Goal: Book appointment/travel/reservation

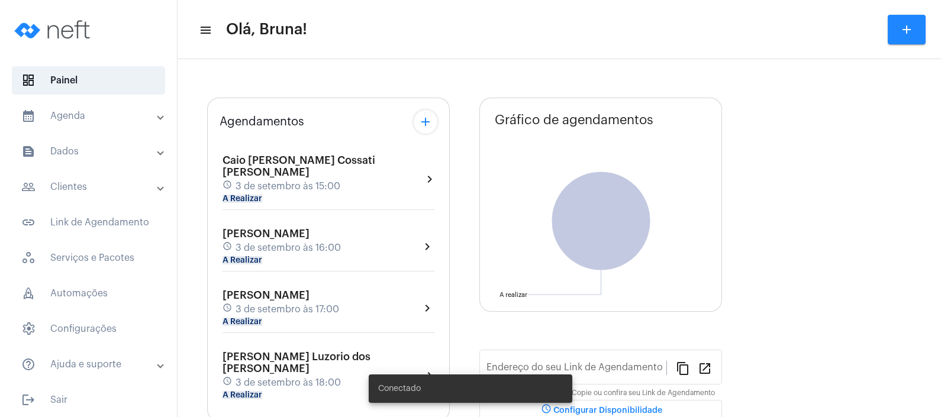
type input "[URL][DOMAIN_NAME][PERSON_NAME]"
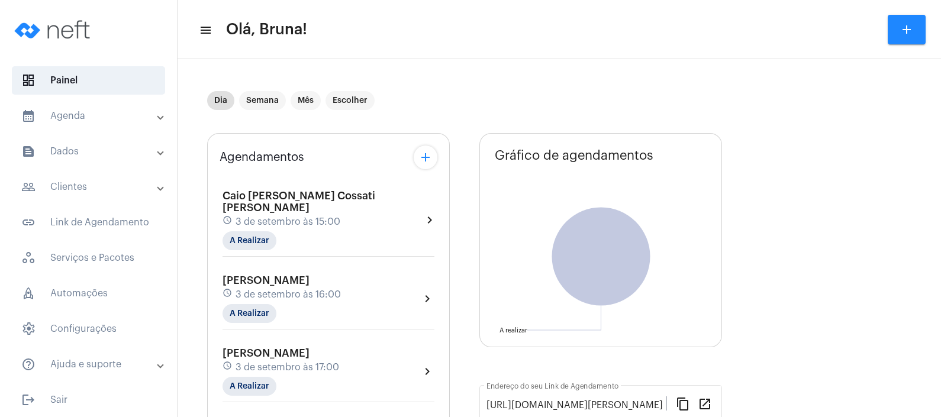
click at [115, 123] on mat-expansion-panel-header "calendar_month_outlined Agenda" at bounding box center [92, 116] width 170 height 28
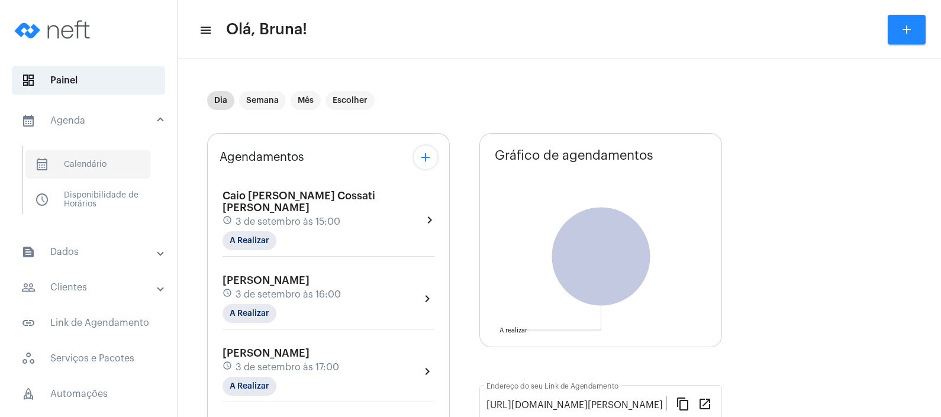
click at [105, 168] on span "calendar_month_outlined Calendário" at bounding box center [87, 164] width 125 height 28
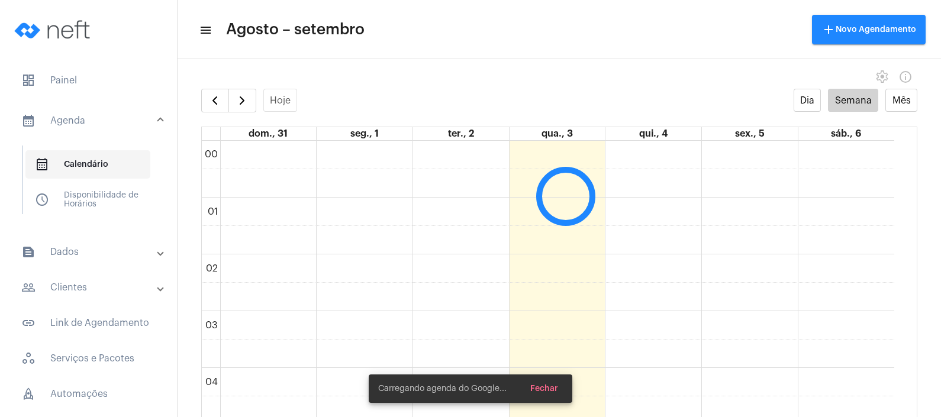
scroll to position [341, 0]
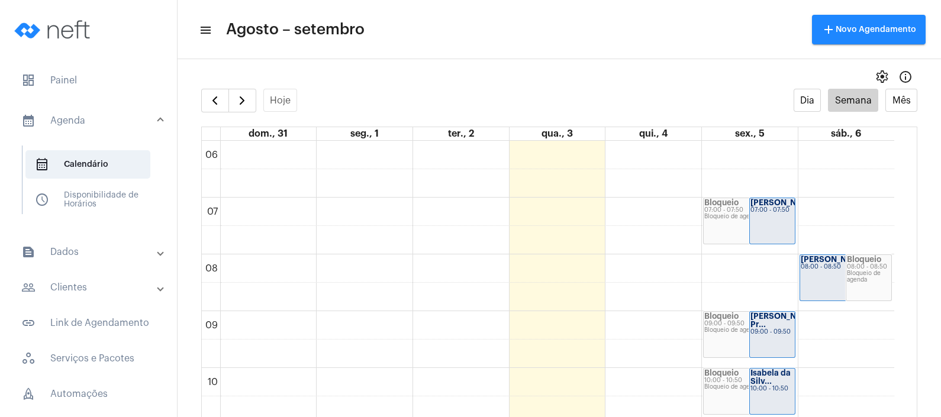
click at [579, 17] on mat-toolbar-row "menu Agosto – setembro add Novo Agendamento" at bounding box center [560, 30] width 764 height 38
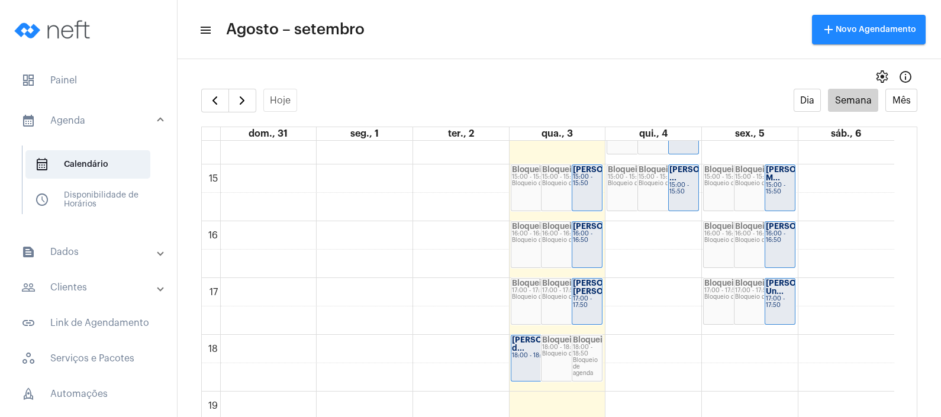
scroll to position [836, 0]
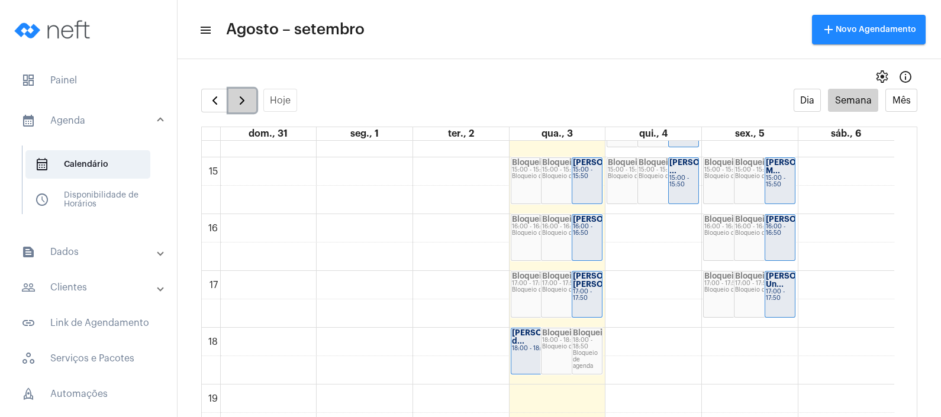
click at [234, 101] on button "button" at bounding box center [243, 101] width 28 height 24
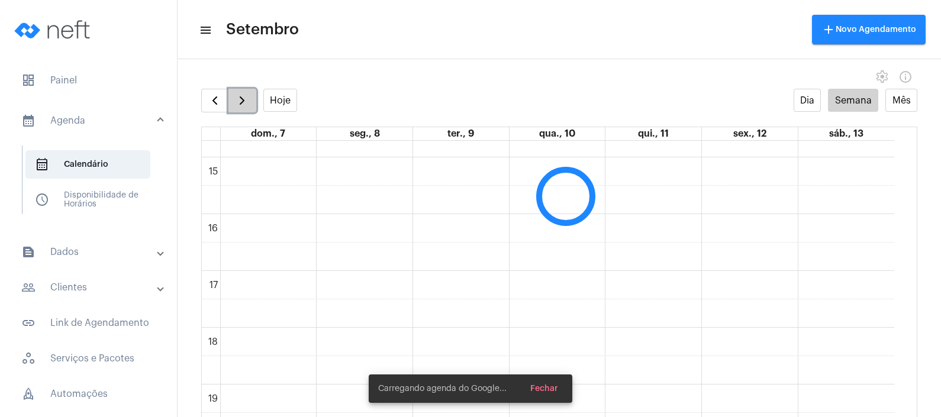
scroll to position [341, 0]
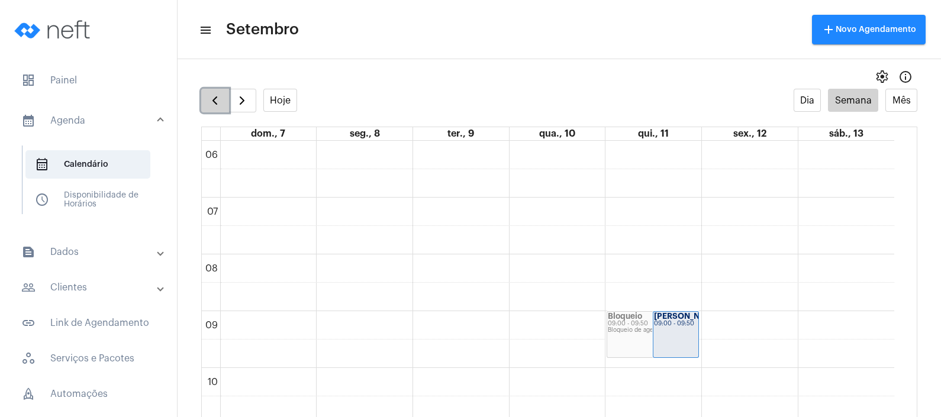
click at [216, 91] on button "button" at bounding box center [215, 101] width 28 height 24
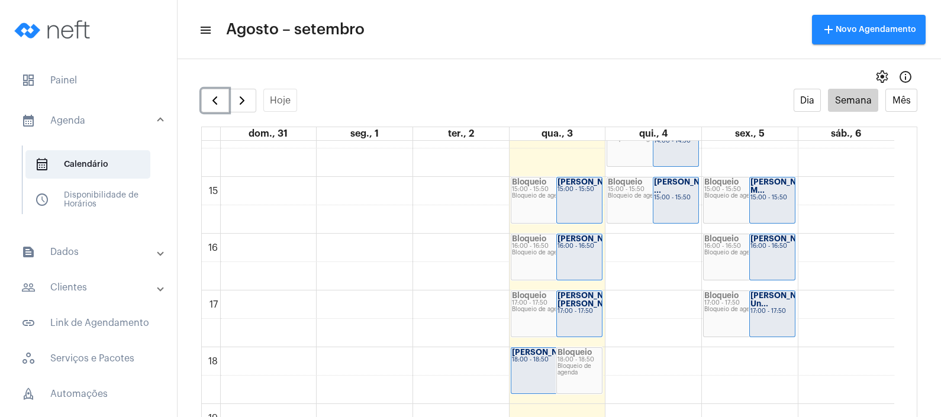
scroll to position [824, 0]
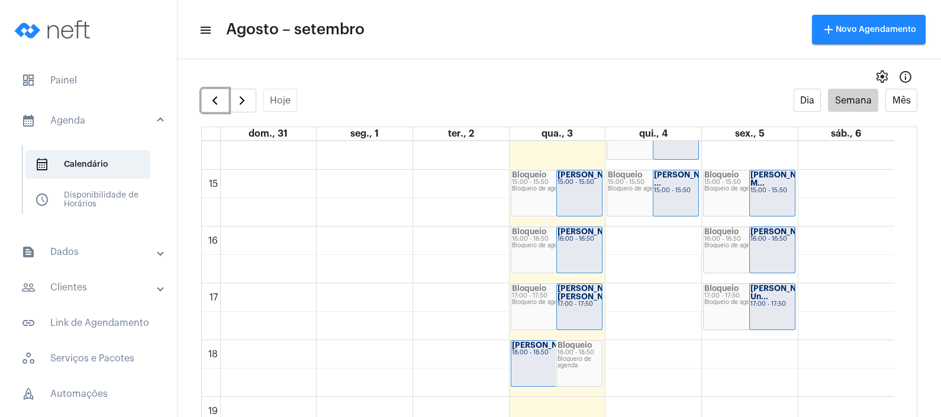
click at [764, 311] on div "[PERSON_NAME] Un... 17:00 - 17:50" at bounding box center [772, 307] width 45 height 46
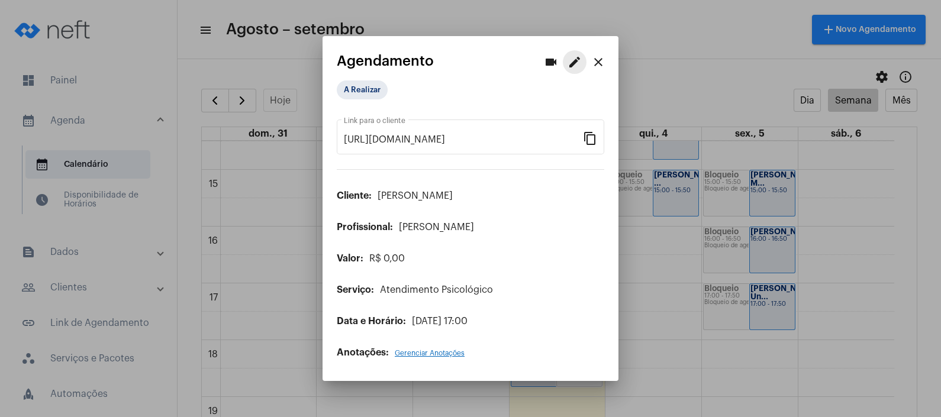
click at [580, 62] on mat-icon "edit" at bounding box center [575, 62] width 14 height 14
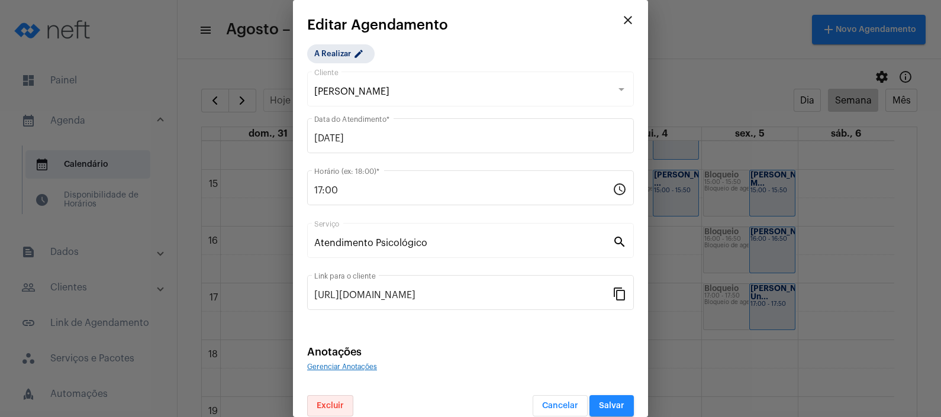
click at [332, 406] on span "Excluir" at bounding box center [330, 406] width 27 height 8
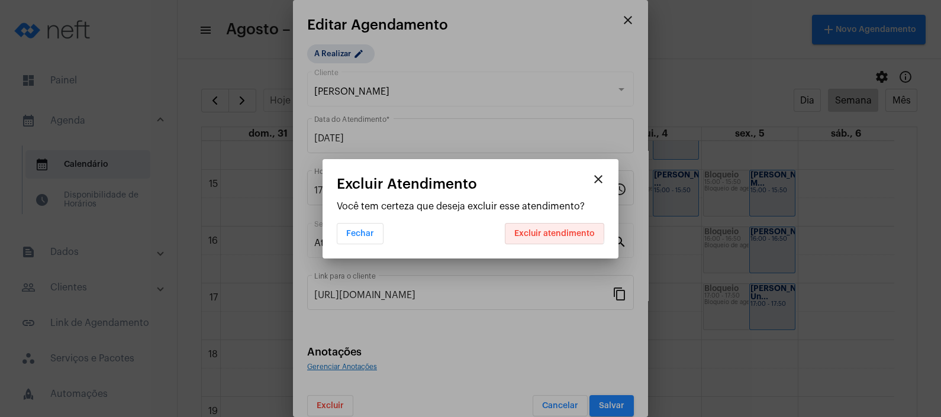
click at [547, 227] on button "Excluir atendimento" at bounding box center [554, 233] width 99 height 21
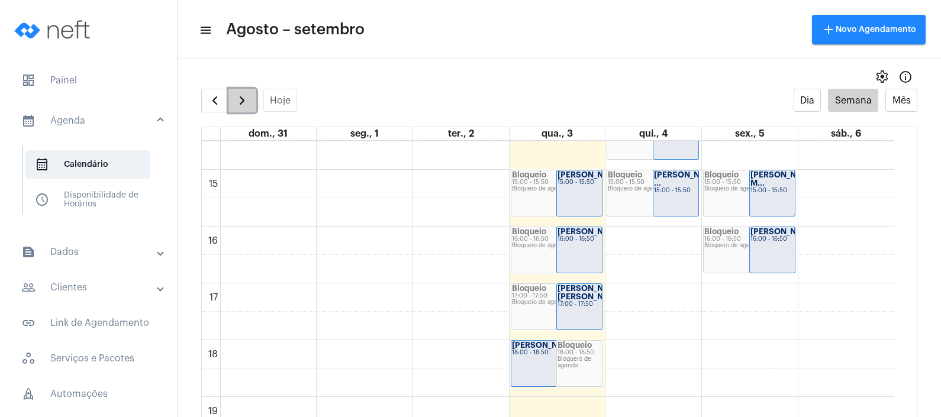
click at [240, 99] on span "button" at bounding box center [242, 101] width 14 height 14
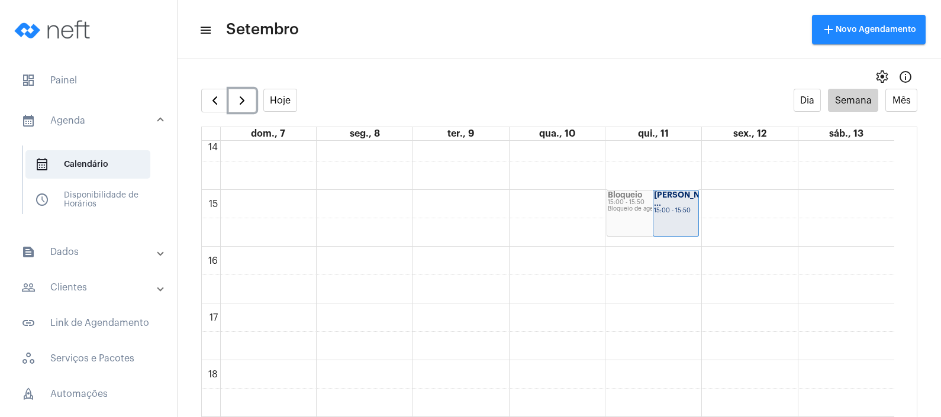
scroll to position [806, 0]
click at [208, 105] on span "button" at bounding box center [215, 101] width 14 height 14
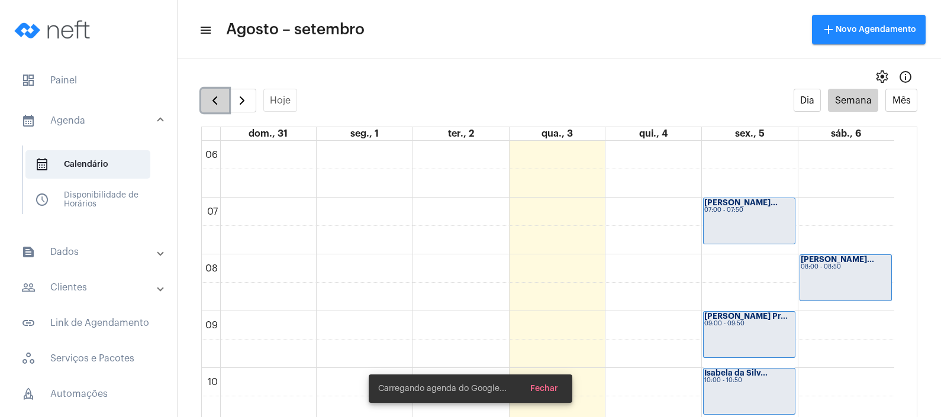
scroll to position [24, 0]
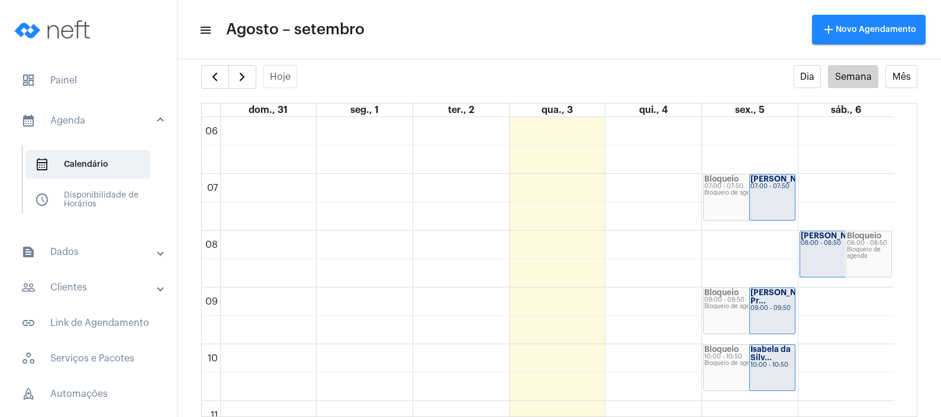
click at [423, 68] on div "Hoje Dia Semana Mês" at bounding box center [559, 77] width 716 height 24
click at [462, 40] on mat-toolbar-row "menu Agosto – setembro add Novo Agendamento" at bounding box center [560, 30] width 764 height 38
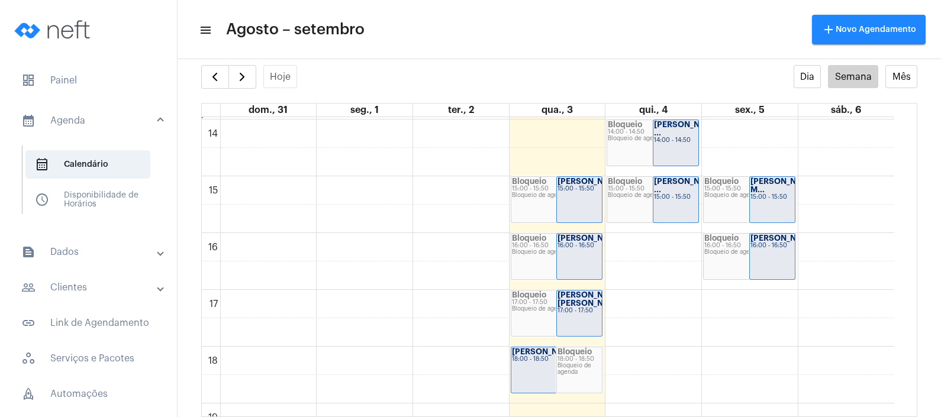
scroll to position [798, 0]
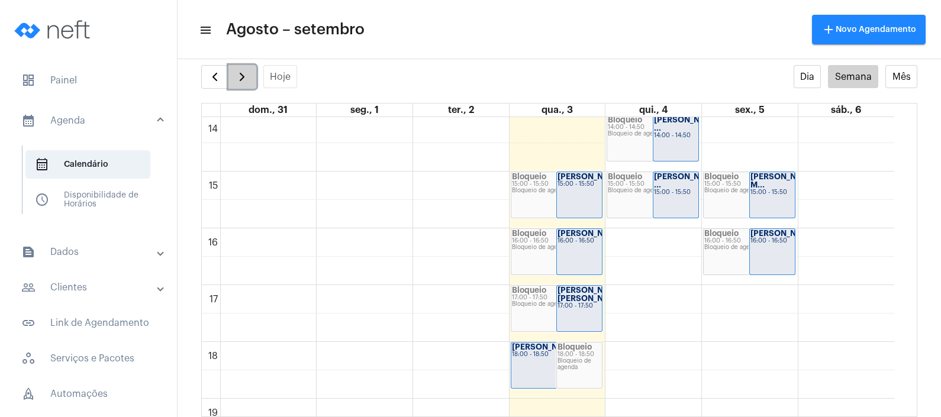
click at [239, 79] on span "button" at bounding box center [242, 77] width 14 height 14
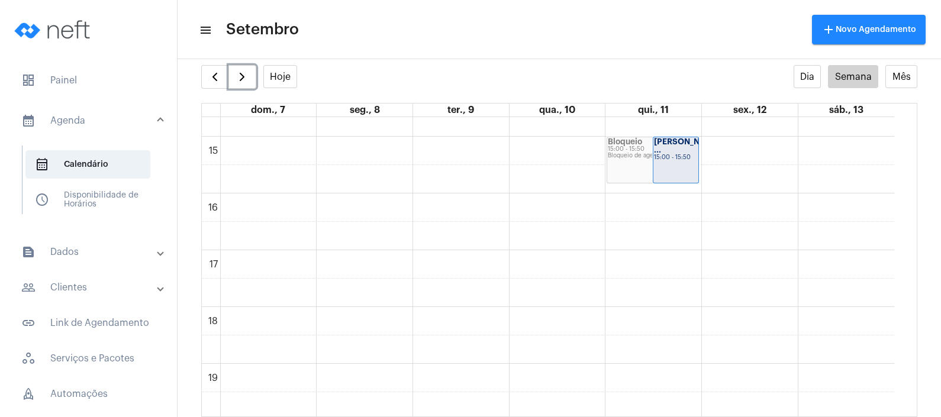
scroll to position [826, 0]
click at [84, 287] on mat-panel-title "people_outline Clientes" at bounding box center [89, 288] width 137 height 14
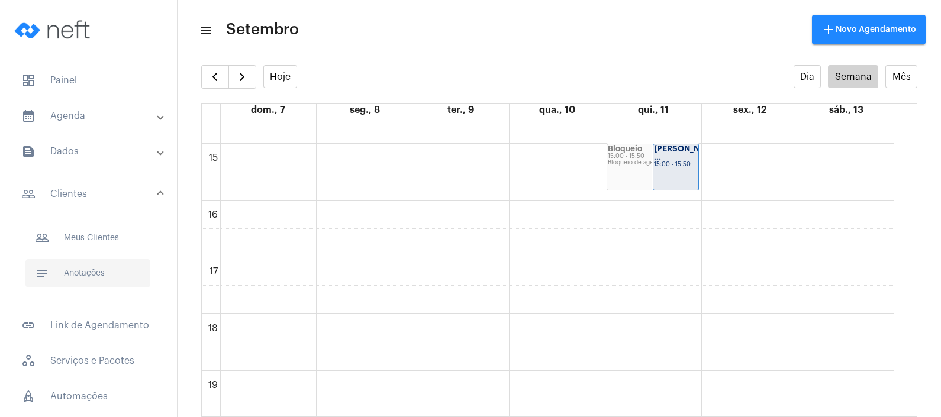
click at [113, 266] on span "notes Anotações" at bounding box center [87, 273] width 125 height 28
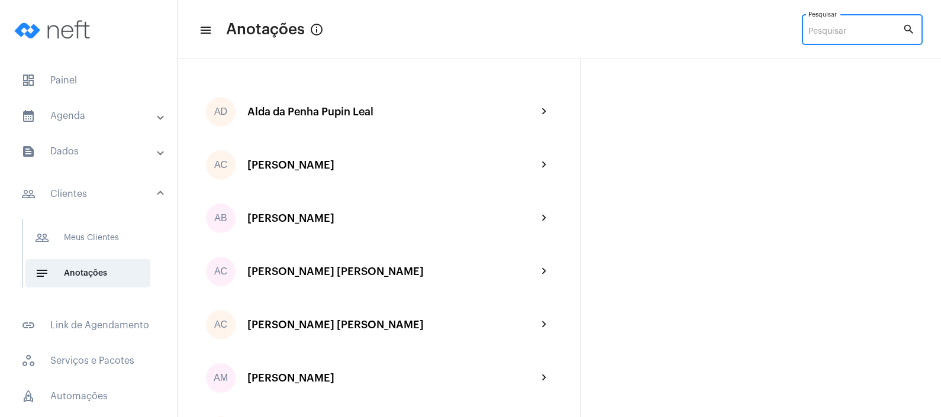
click at [836, 29] on input "Pesquisar" at bounding box center [856, 31] width 94 height 9
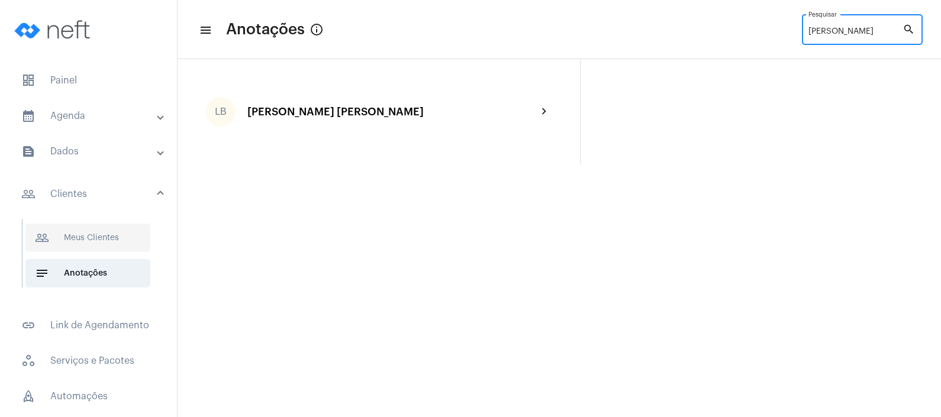
type input "[PERSON_NAME]"
click at [104, 234] on span "people_outline Meus Clientes" at bounding box center [87, 238] width 125 height 28
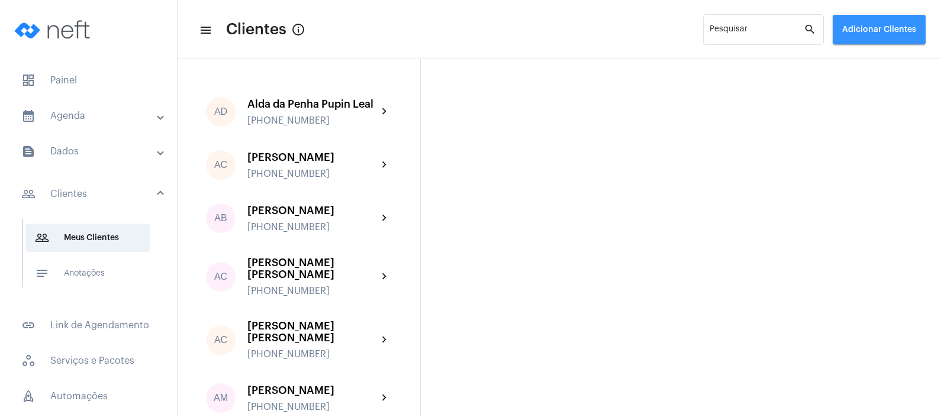
click at [880, 28] on span "Adicionar Clientes" at bounding box center [880, 29] width 74 height 8
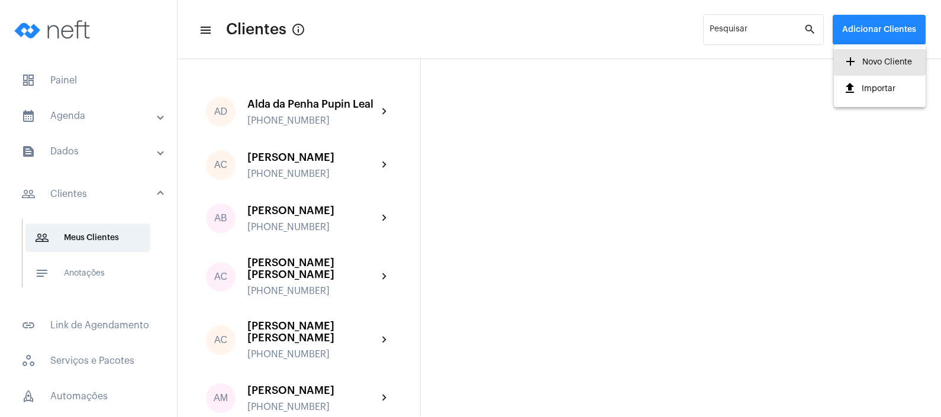
click at [888, 65] on span "add Novo Cliente" at bounding box center [878, 62] width 69 height 21
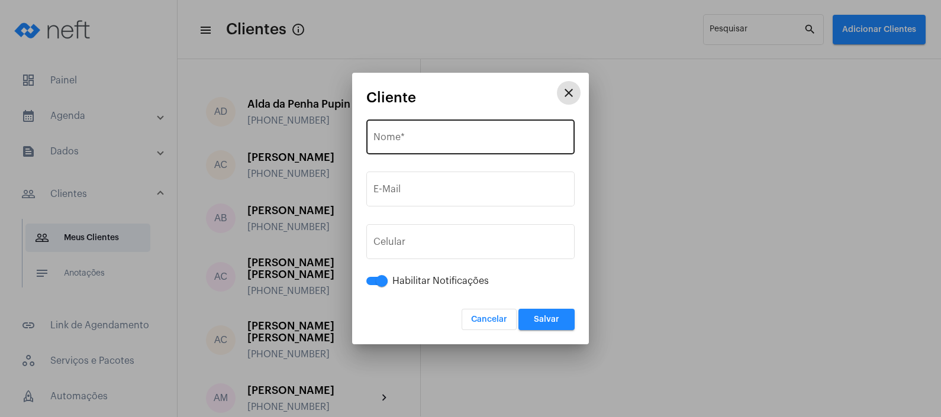
click at [400, 135] on input "Nome *" at bounding box center [471, 139] width 194 height 11
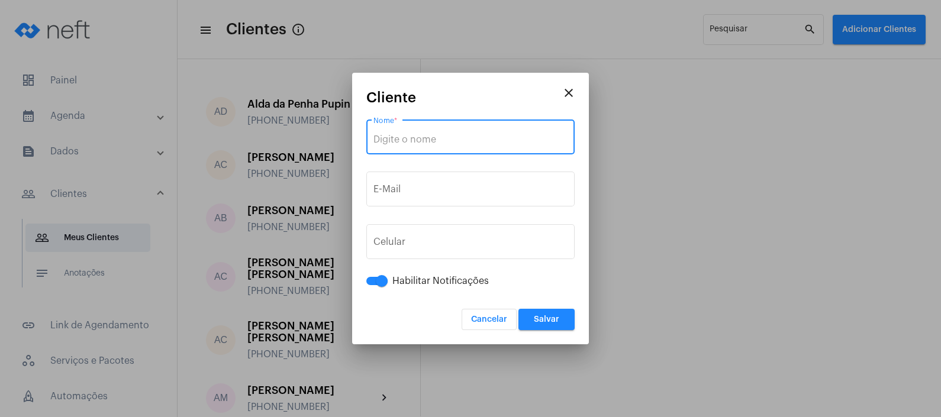
paste input "[PERSON_NAME] [PERSON_NAME]"
type input "[PERSON_NAME] [PERSON_NAME]"
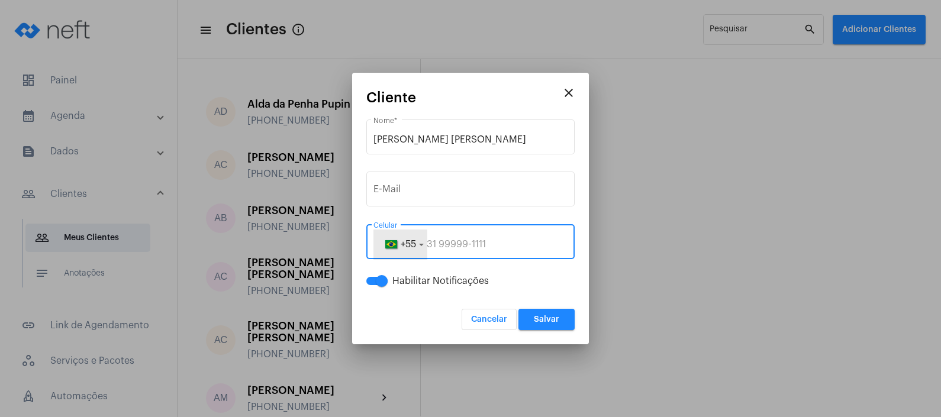
click at [420, 246] on button "+55" at bounding box center [400, 245] width 53 height 30
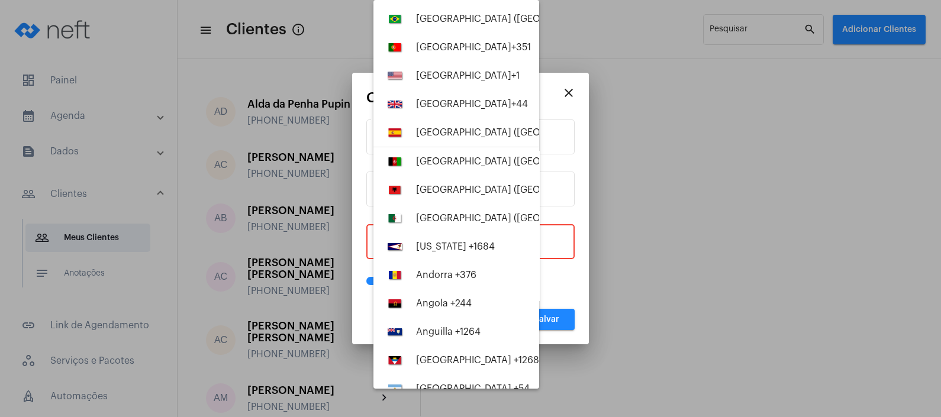
click at [547, 243] on div at bounding box center [470, 208] width 941 height 417
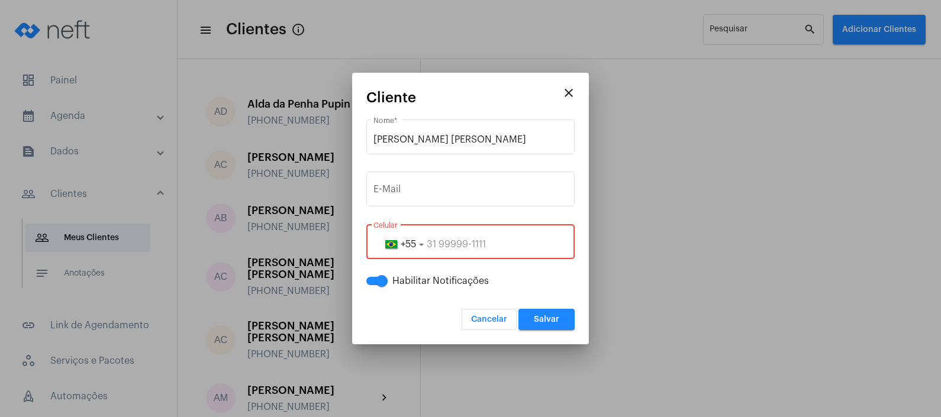
click at [547, 243] on input "tel" at bounding box center [471, 244] width 194 height 11
paste input "28999683819"
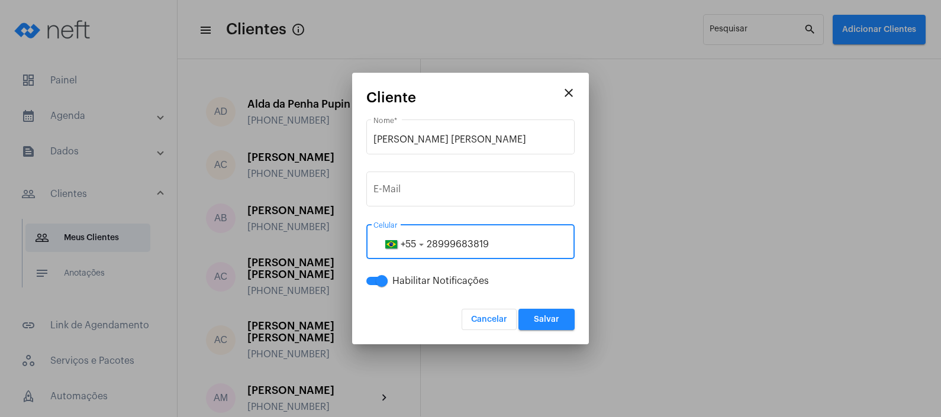
type input "28999683819"
click at [560, 322] on button "Salvar" at bounding box center [547, 319] width 56 height 21
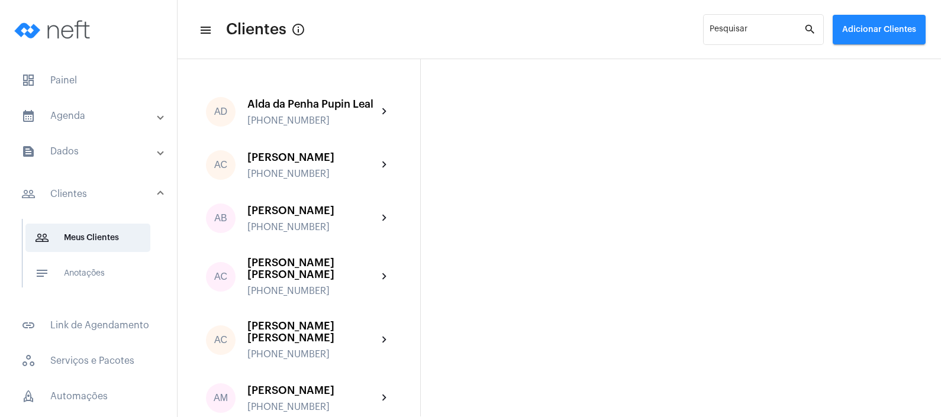
click at [107, 118] on mat-panel-title "calendar_month_outlined Agenda" at bounding box center [89, 116] width 137 height 14
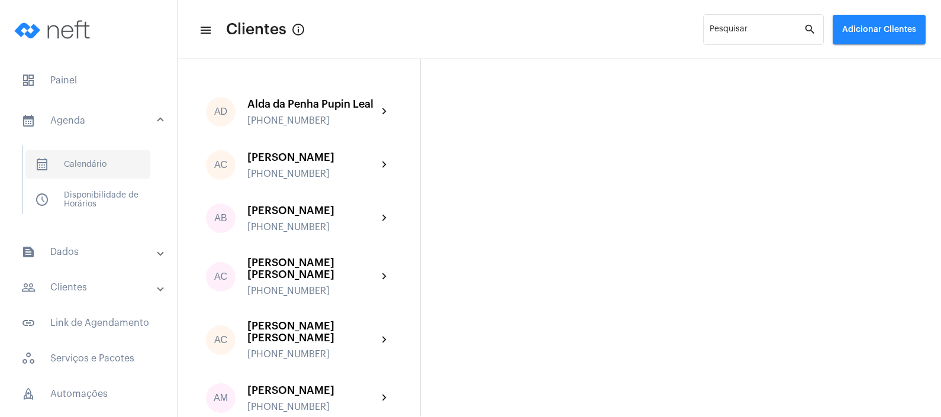
click at [105, 171] on span "calendar_month_outlined Calendário" at bounding box center [87, 164] width 125 height 28
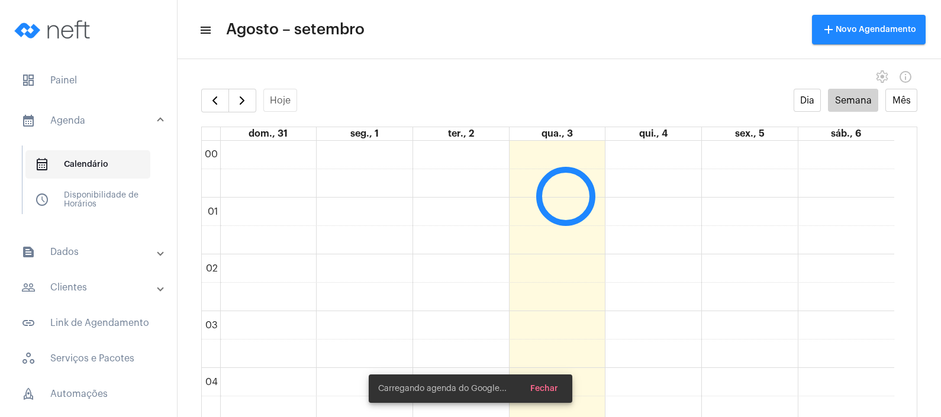
scroll to position [341, 0]
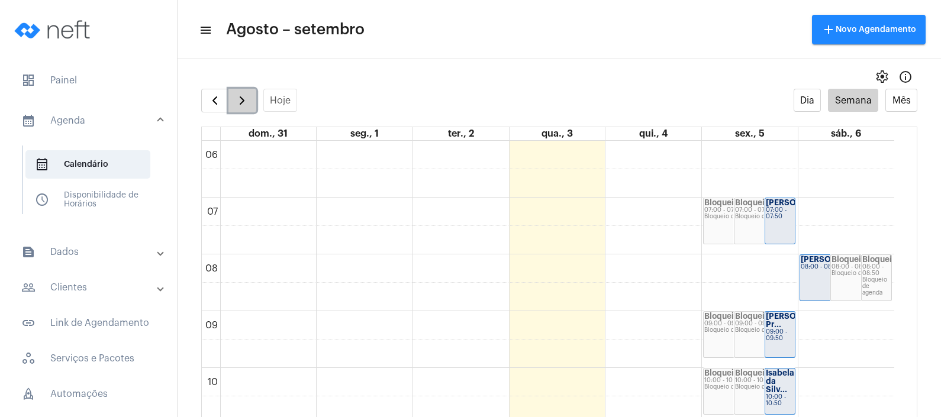
click at [244, 99] on span "button" at bounding box center [242, 101] width 14 height 14
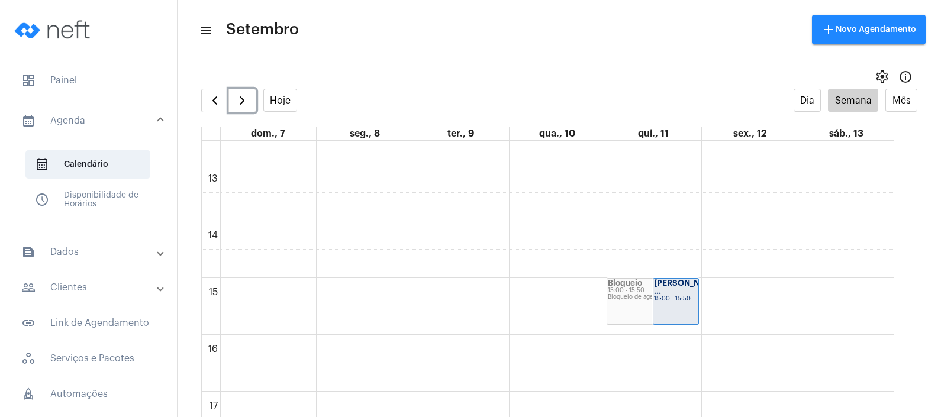
scroll to position [730, 0]
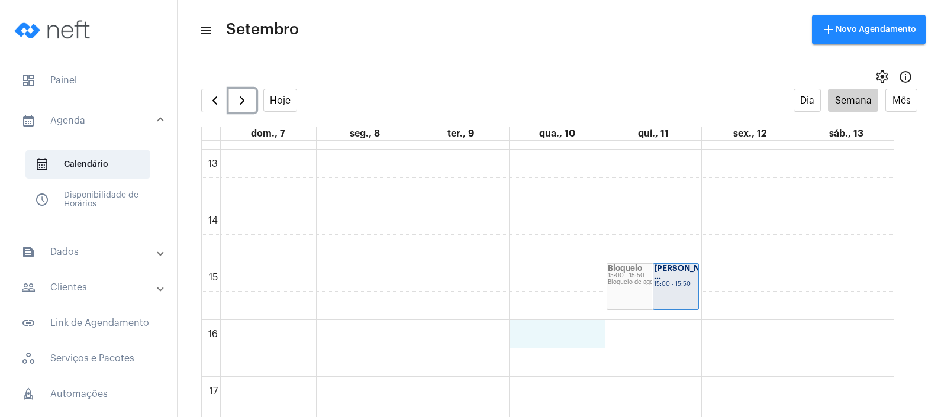
click at [540, 333] on div "00 01 02 03 04 05 06 07 08 09 10 11 12 13 14 15 16 17 18 19 20 21 22 23 Bloquei…" at bounding box center [548, 93] width 693 height 1364
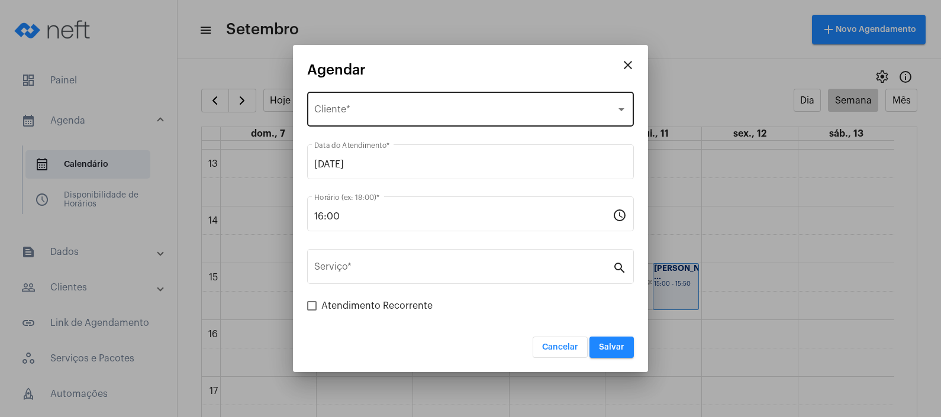
click at [430, 100] on div "Selecione o Cliente Cliente *" at bounding box center [470, 107] width 313 height 37
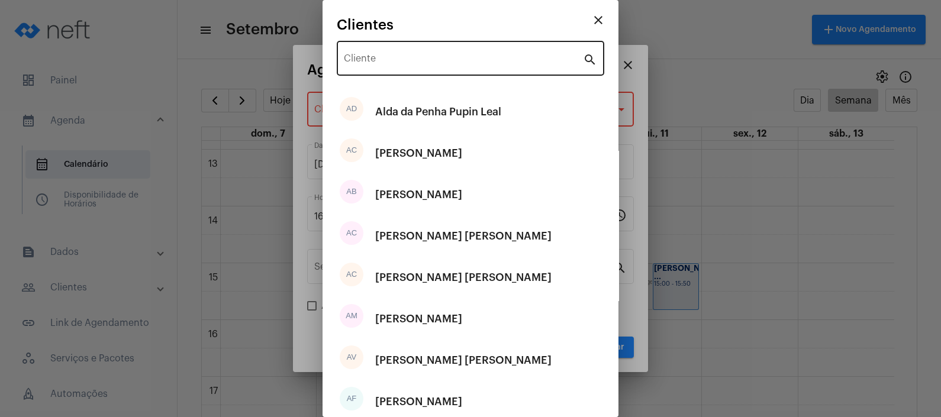
click at [412, 68] on div "Cliente" at bounding box center [463, 56] width 239 height 37
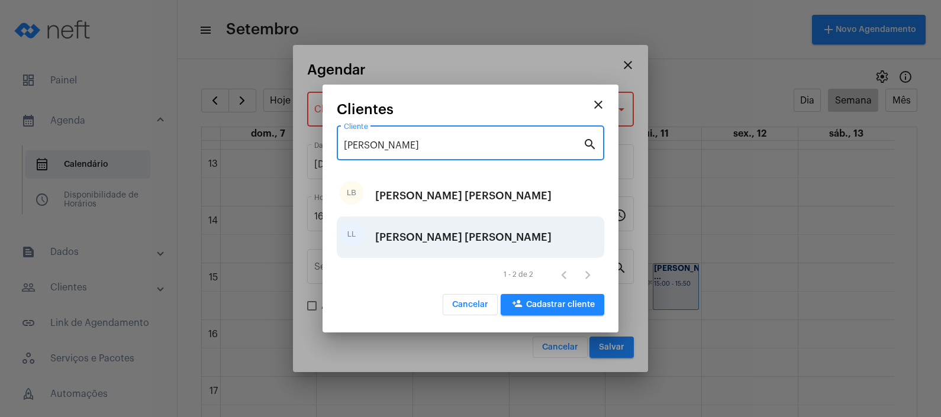
type input "[PERSON_NAME]"
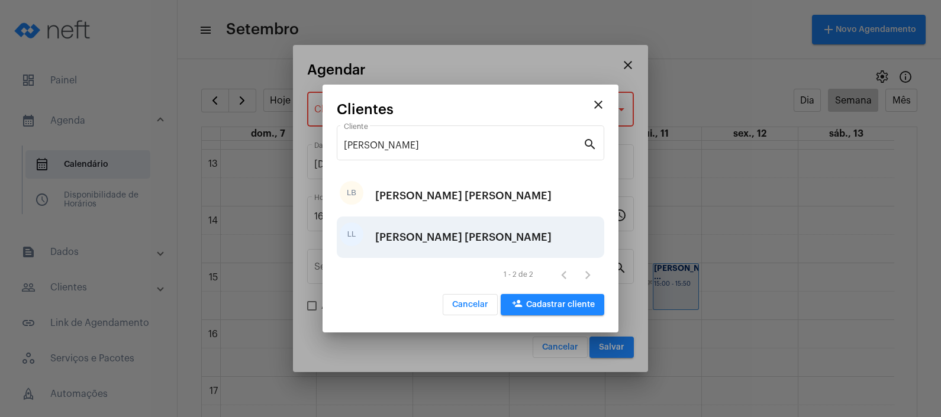
click at [409, 230] on div "[PERSON_NAME] [PERSON_NAME]" at bounding box center [463, 238] width 176 height 36
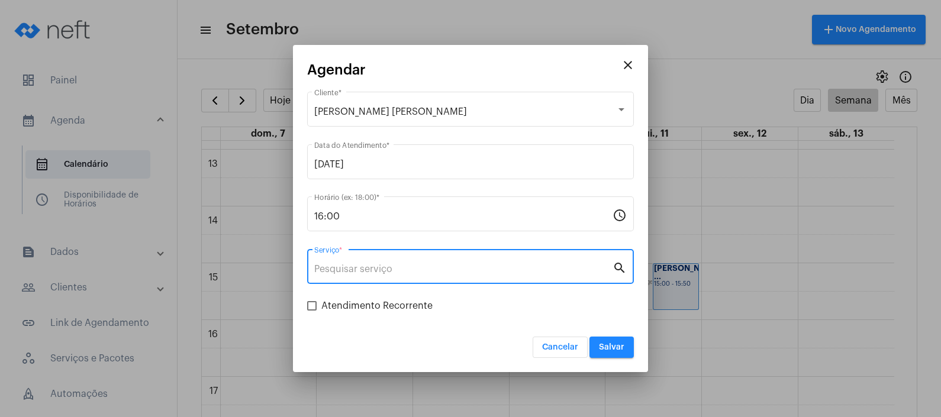
click at [412, 270] on input "Serviço *" at bounding box center [463, 269] width 298 height 11
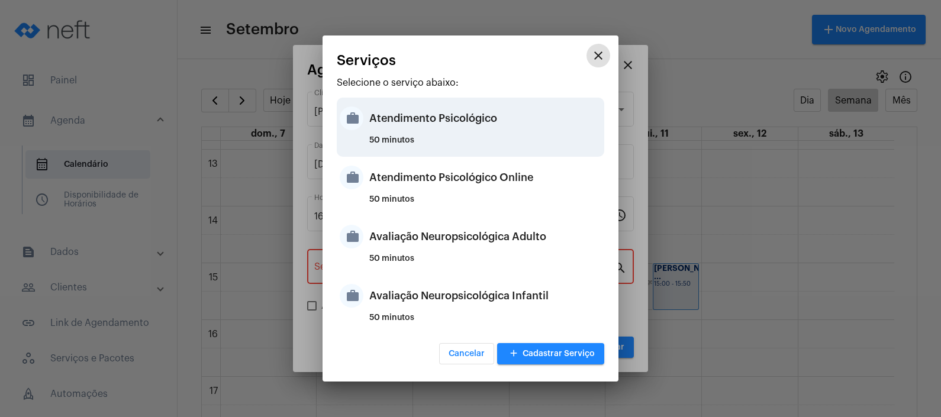
click at [492, 126] on div "Atendimento Psicológico" at bounding box center [485, 119] width 232 height 36
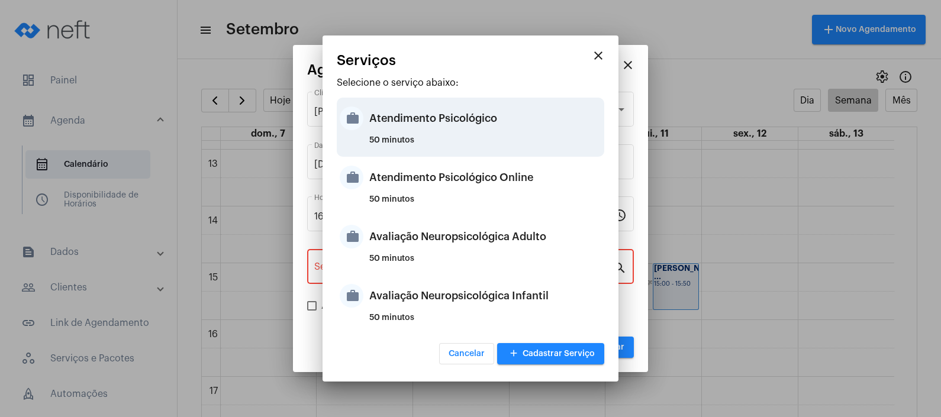
type input "Atendimento Psicológico"
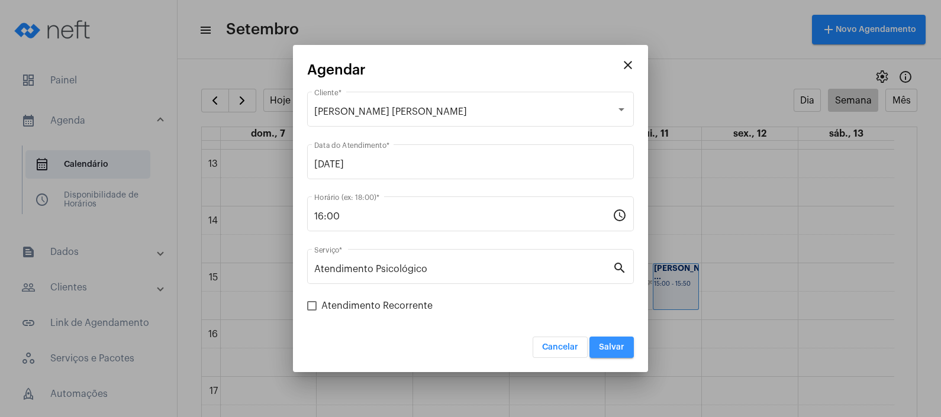
click at [604, 344] on span "Salvar" at bounding box center [611, 347] width 25 height 8
